Goal: Find specific page/section: Find specific page/section

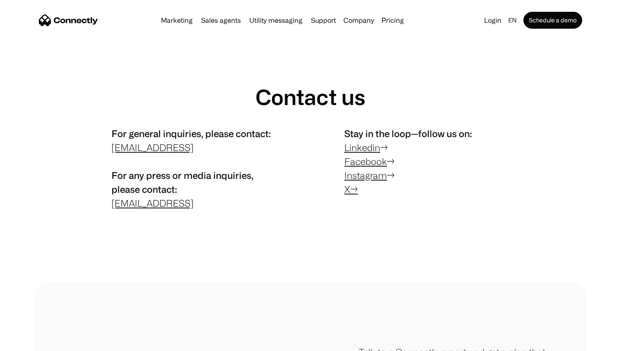
click at [80, 20] on img "home" at bounding box center [68, 20] width 59 height 12
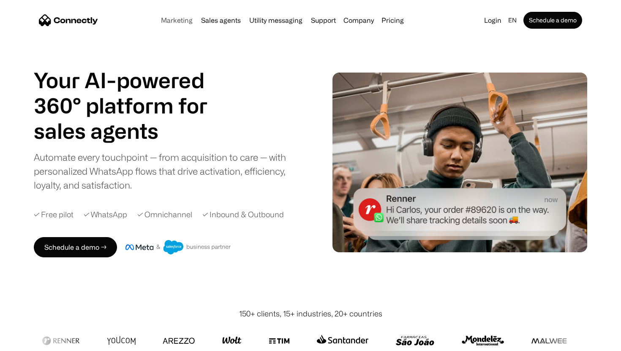
click at [183, 18] on link "Marketing" at bounding box center [177, 20] width 38 height 7
